Goal: Task Accomplishment & Management: Use online tool/utility

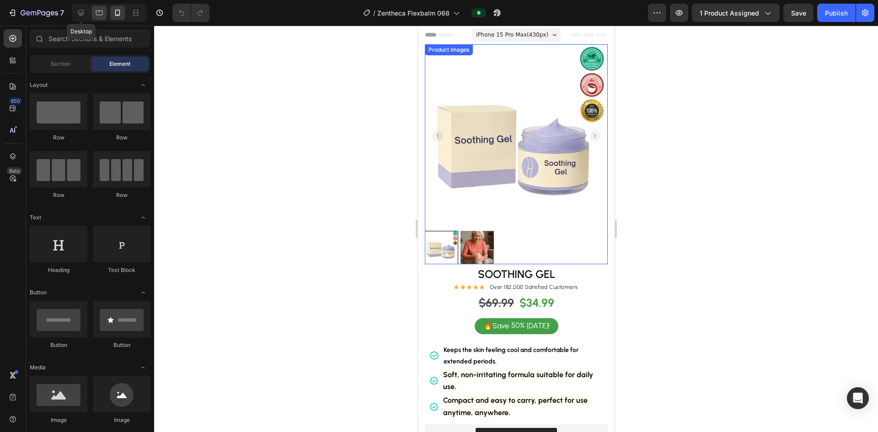
drag, startPoint x: 82, startPoint y: 11, endPoint x: 95, endPoint y: 14, distance: 13.6
click at [82, 11] on icon at bounding box center [80, 12] width 9 height 9
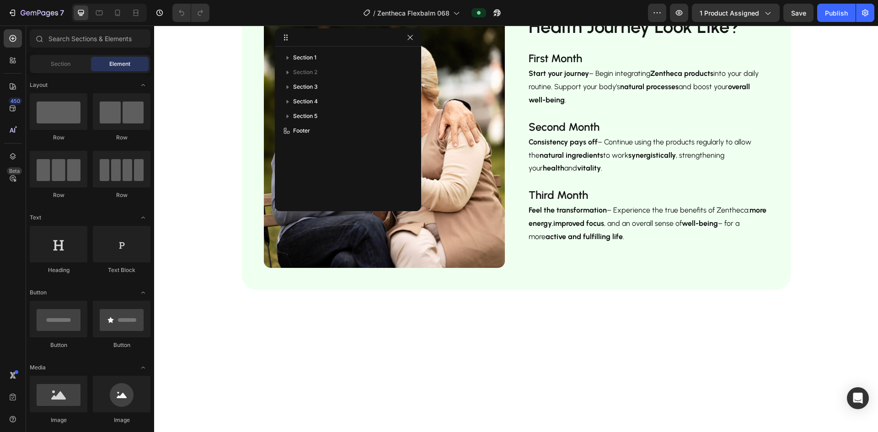
scroll to position [731, 0]
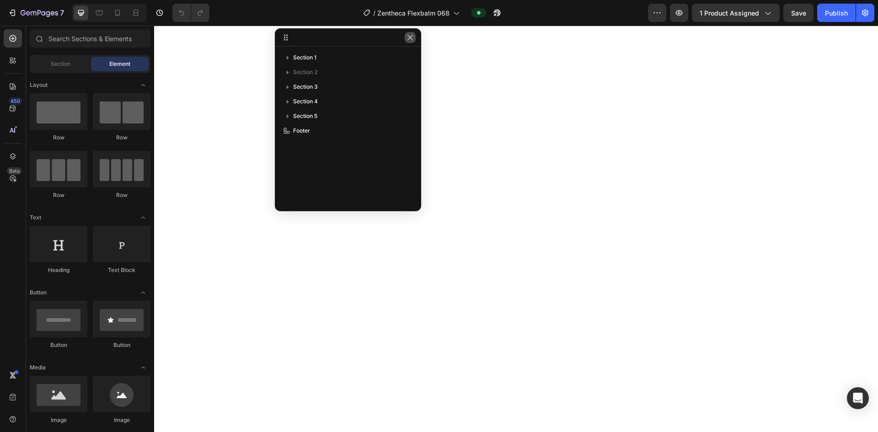
click at [409, 32] on button "button" at bounding box center [410, 37] width 11 height 11
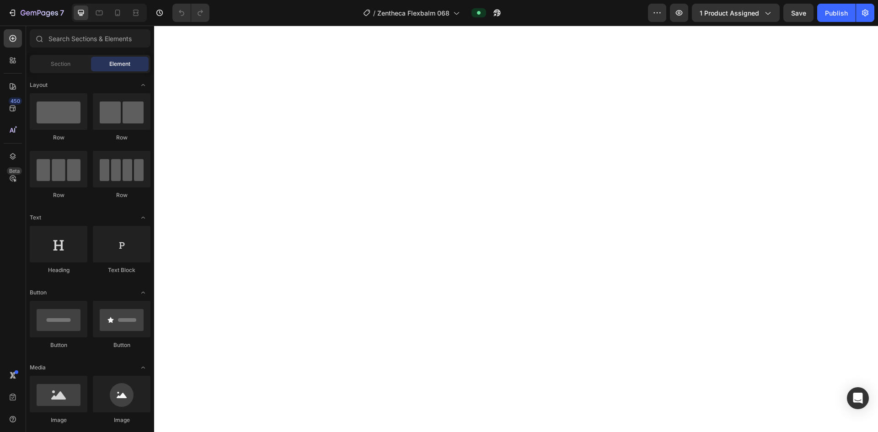
scroll to position [823, 0]
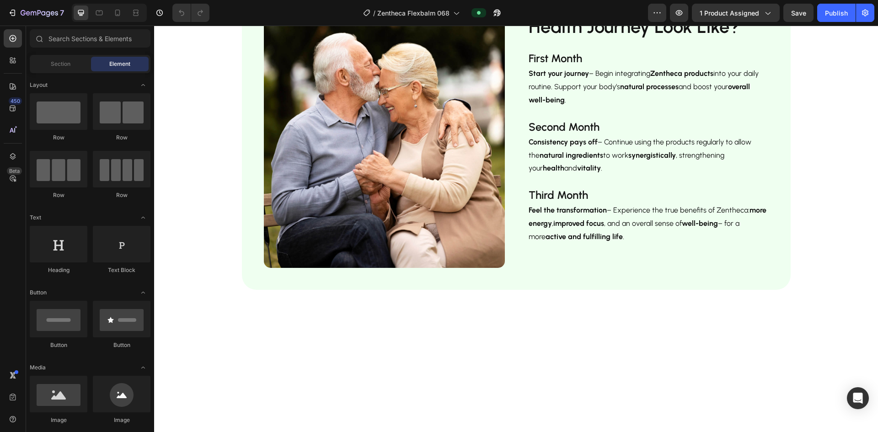
drag, startPoint x: 764, startPoint y: 144, endPoint x: 689, endPoint y: 152, distance: 74.9
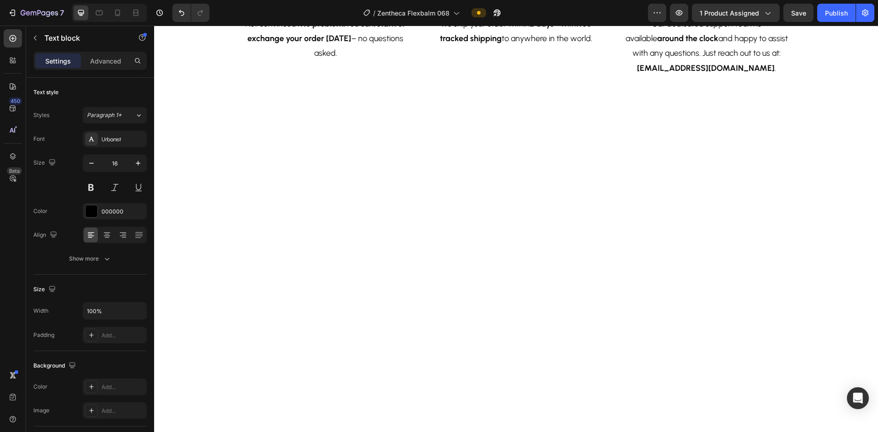
scroll to position [549, 0]
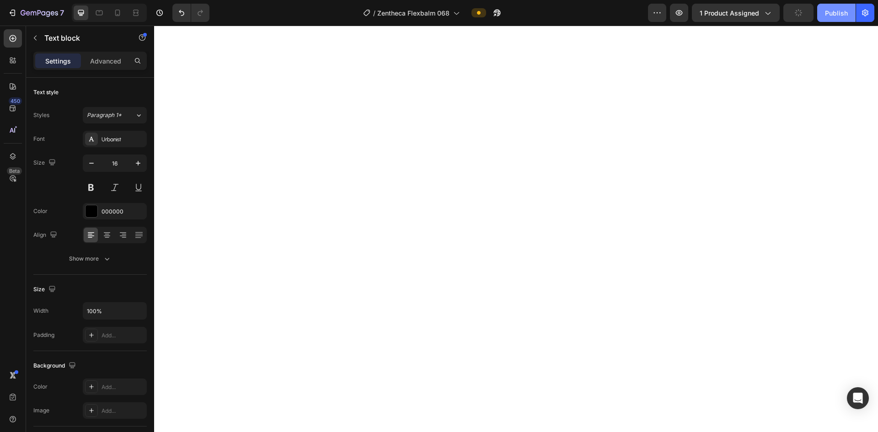
click at [424, 16] on div "Publish" at bounding box center [836, 13] width 23 height 10
